Goal: Find specific page/section: Find specific page/section

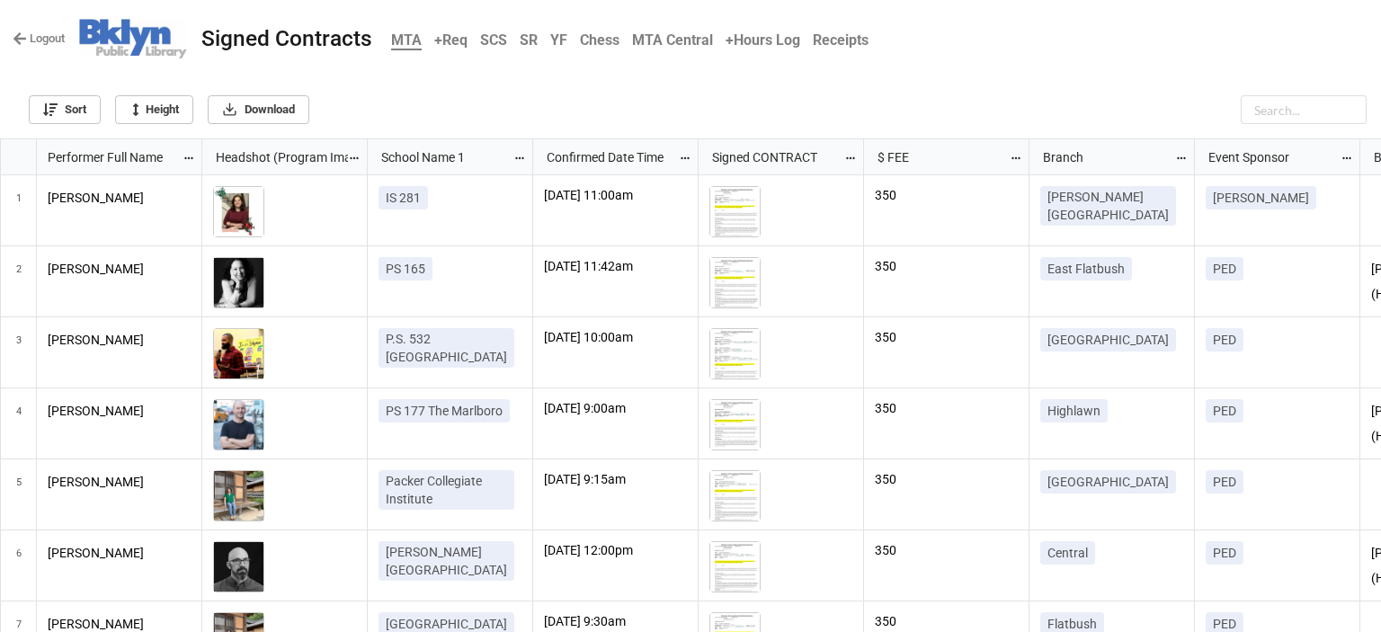
scroll to position [483, 1370]
click at [1270, 108] on input "text" at bounding box center [1259, 109] width 216 height 29
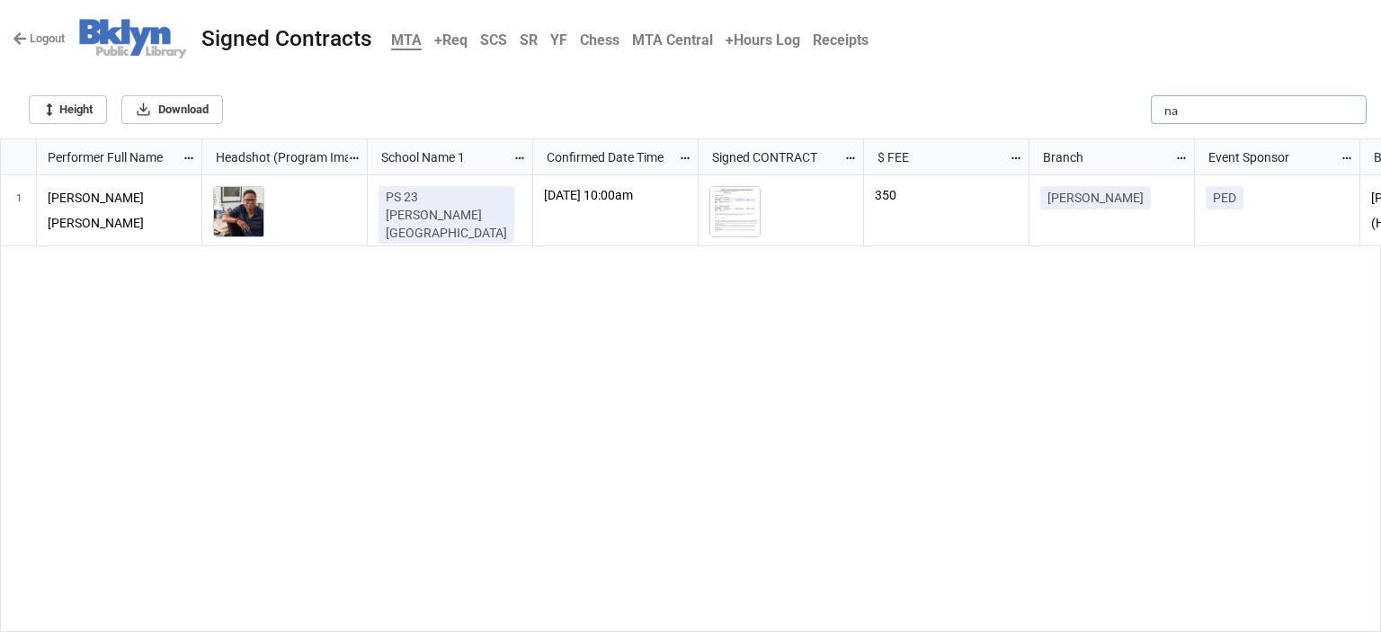
type input "n"
click at [552, 40] on b "YF" at bounding box center [558, 39] width 17 height 17
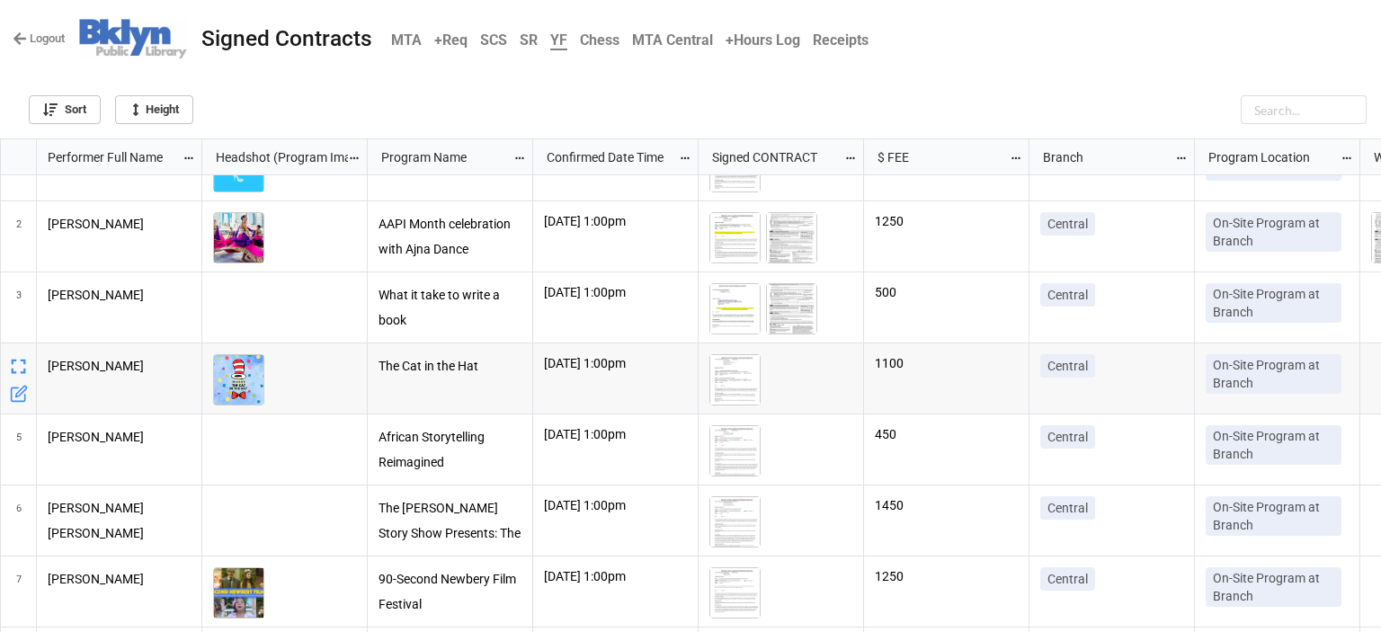
scroll to position [49, 0]
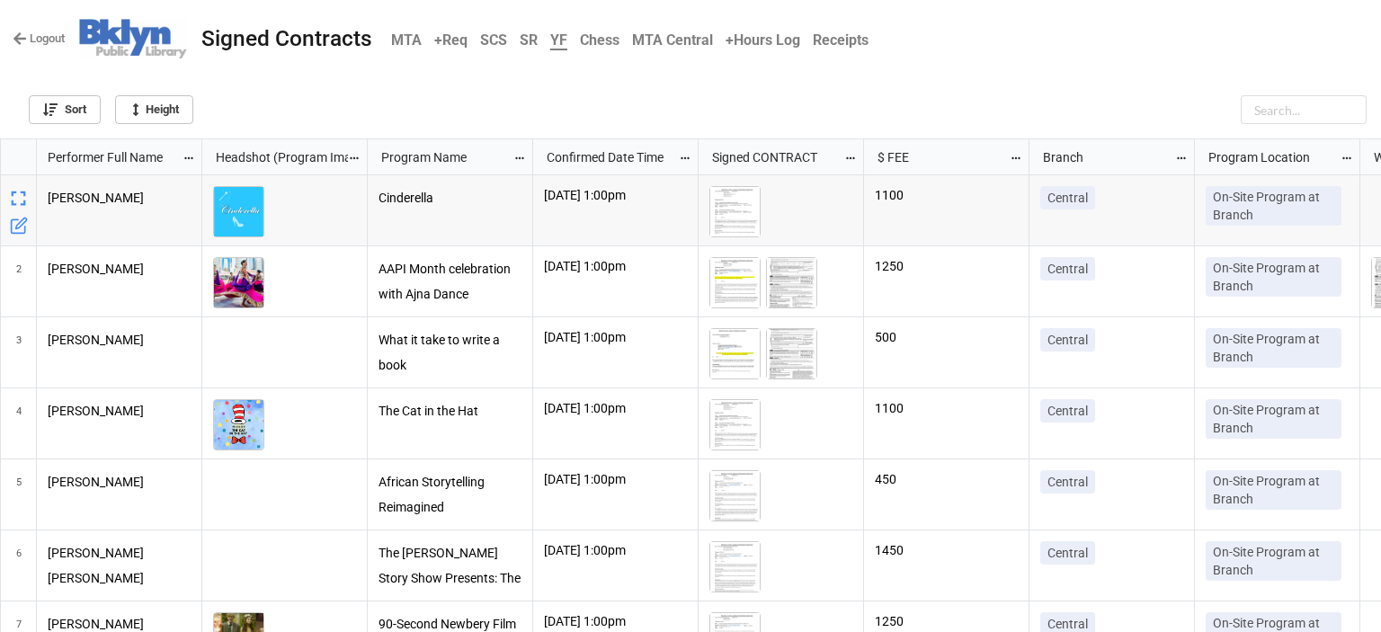
click at [496, 40] on b "SCS" at bounding box center [493, 39] width 27 height 17
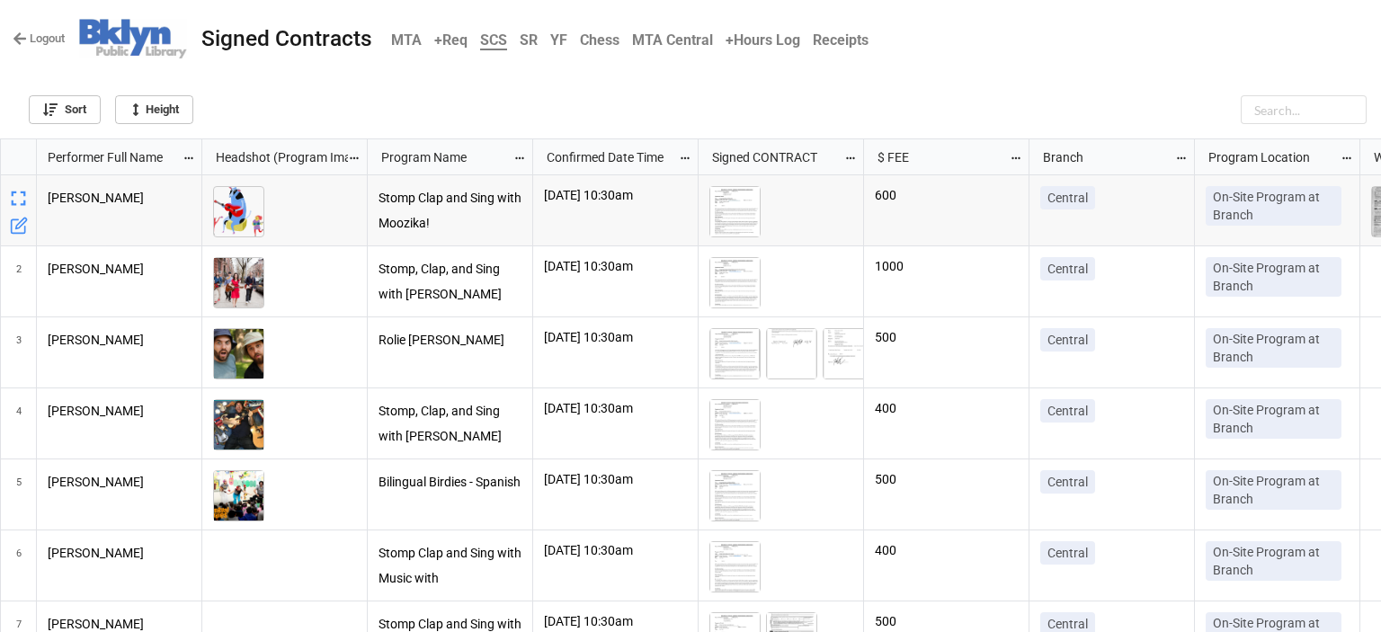
scroll to position [483, 1370]
